Goal: Task Accomplishment & Management: Use online tool/utility

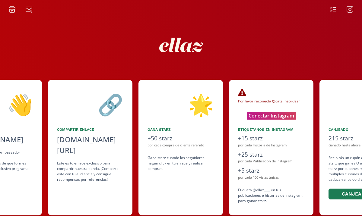
scroll to position [0, 181]
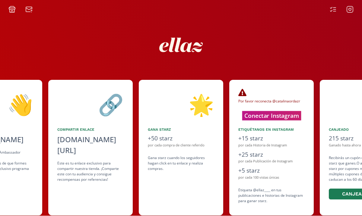
click at [277, 118] on button "Conectar Instagram" at bounding box center [271, 115] width 59 height 9
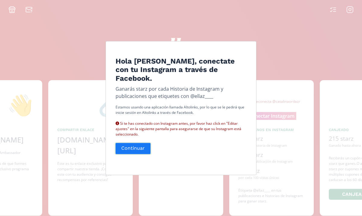
click at [143, 146] on button "Continuar" at bounding box center [133, 148] width 37 height 13
click at [127, 146] on button "Continuar" at bounding box center [133, 148] width 37 height 13
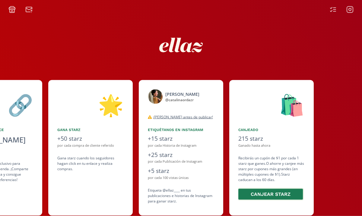
click at [297, 197] on button "Canjear starz" at bounding box center [270, 194] width 66 height 13
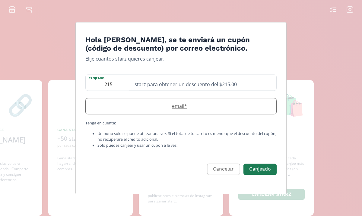
click at [249, 104] on label "email *" at bounding box center [178, 106] width 184 height 7
click at [162, 106] on input "catalinaordazr" at bounding box center [181, 107] width 190 height 16
click at [155, 107] on input "catalinaordazr" at bounding box center [181, 107] width 190 height 16
type input "[EMAIL_ADDRESS][DOMAIN_NAME]"
click at [269, 166] on button "Canjeado" at bounding box center [259, 169] width 35 height 13
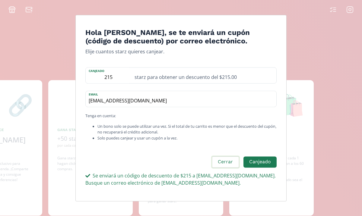
click at [228, 164] on button "Cerrar" at bounding box center [225, 162] width 28 height 13
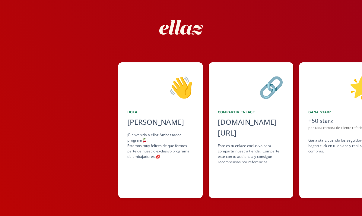
scroll to position [0, -2]
